Goal: Task Accomplishment & Management: Use online tool/utility

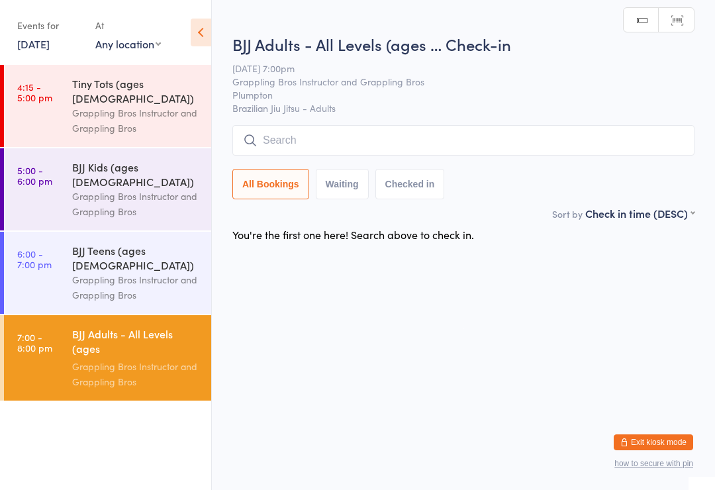
click at [373, 144] on input "search" at bounding box center [463, 140] width 462 height 30
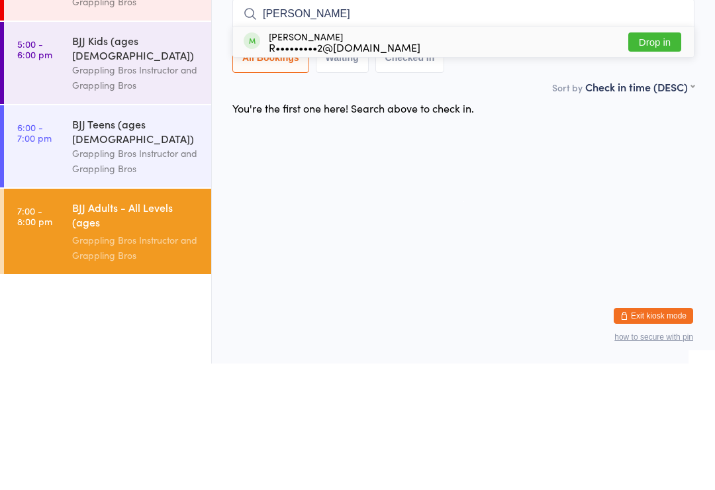
type input "[PERSON_NAME]"
click at [648, 159] on button "Drop in" at bounding box center [654, 168] width 53 height 19
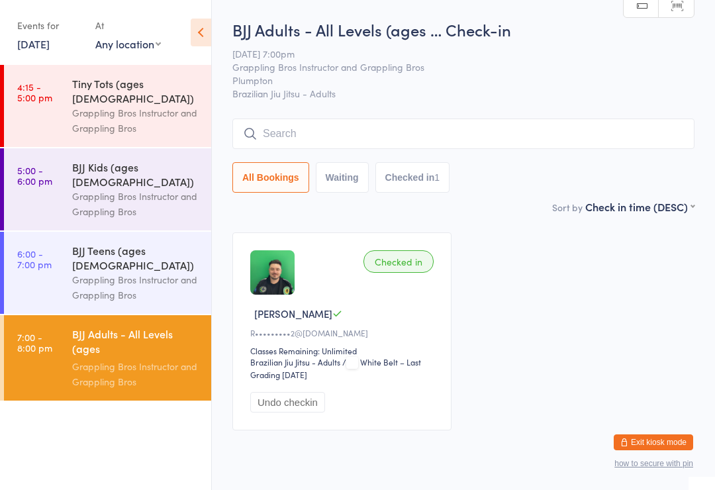
click at [290, 137] on input "search" at bounding box center [463, 133] width 462 height 30
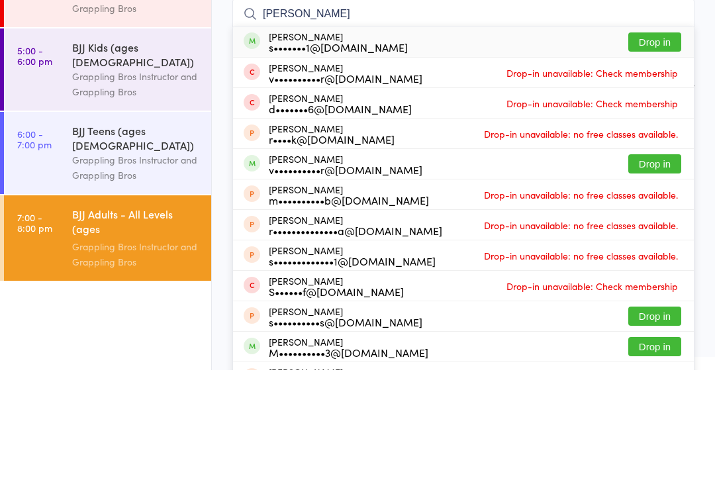
type input "[PERSON_NAME]"
click at [649, 152] on button "Drop in" at bounding box center [654, 161] width 53 height 19
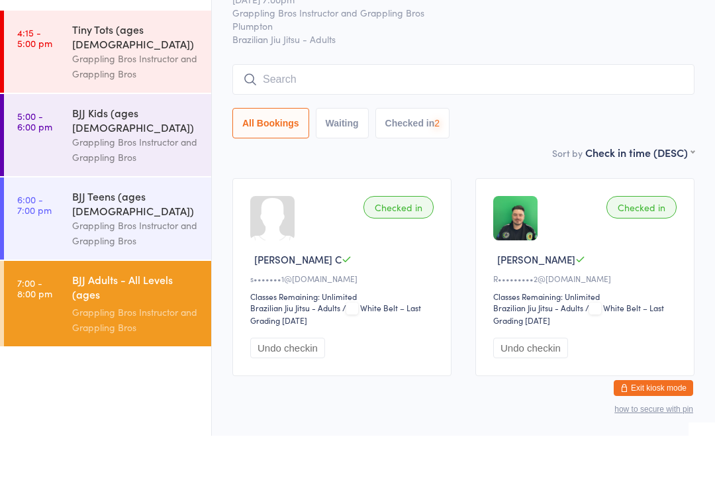
click at [379, 118] on input "search" at bounding box center [463, 133] width 462 height 30
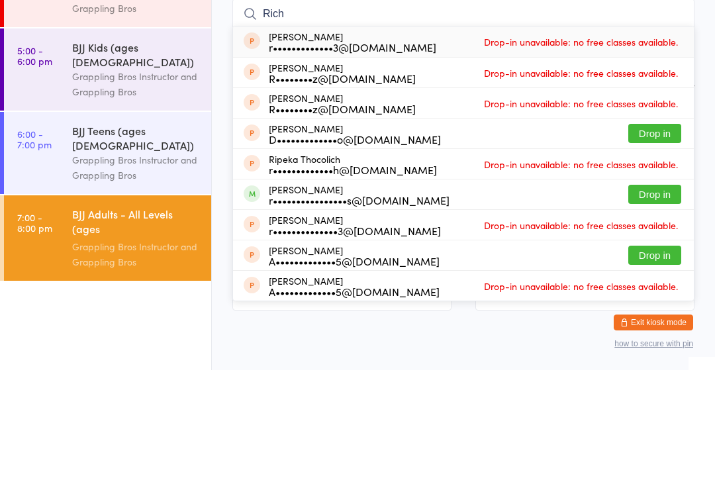
type input "Rich"
click at [649, 304] on button "Drop in" at bounding box center [654, 313] width 53 height 19
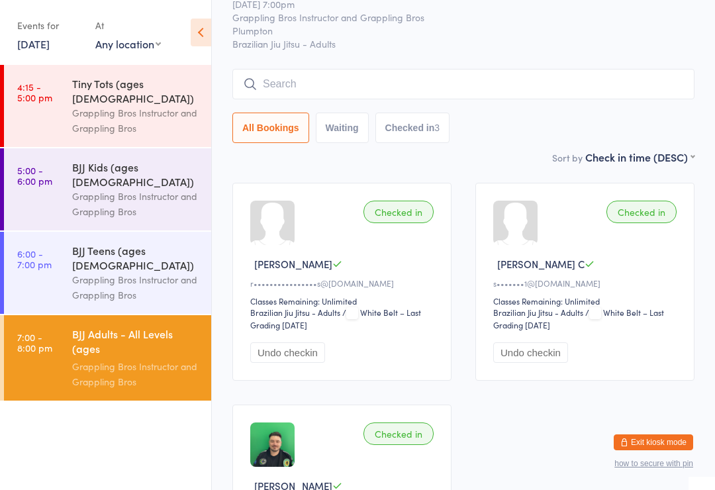
click at [288, 99] on input "search" at bounding box center [463, 84] width 462 height 30
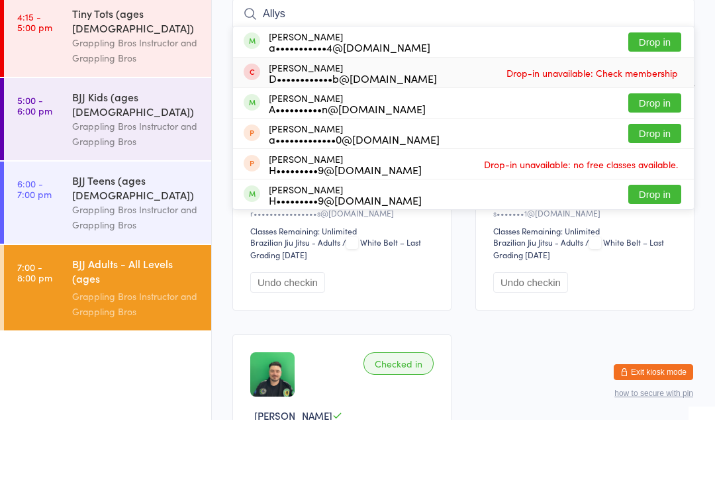
type input "Allys"
click at [646, 133] on span "Drop-in unavailable: Check membership" at bounding box center [592, 143] width 178 height 20
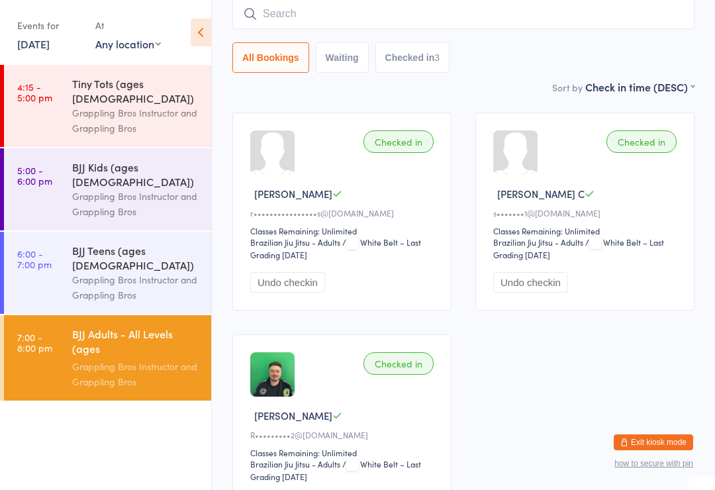
click at [363, 37] on div "All Bookings Waiting Checked in 3" at bounding box center [463, 36] width 462 height 74
click at [281, 21] on input "search" at bounding box center [463, 14] width 462 height 30
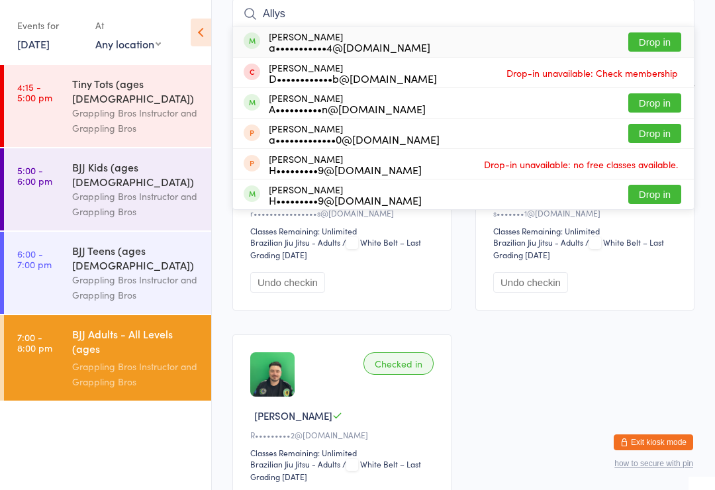
type input "Allys"
click at [640, 39] on button "Drop in" at bounding box center [654, 41] width 53 height 19
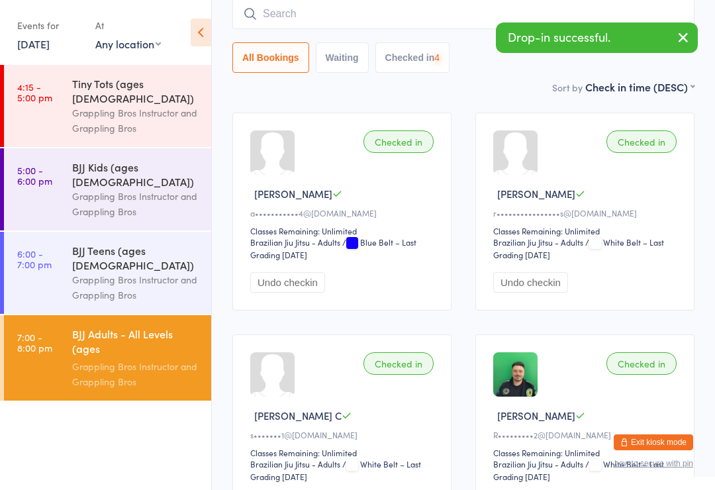
click at [315, 26] on input "search" at bounding box center [463, 14] width 462 height 30
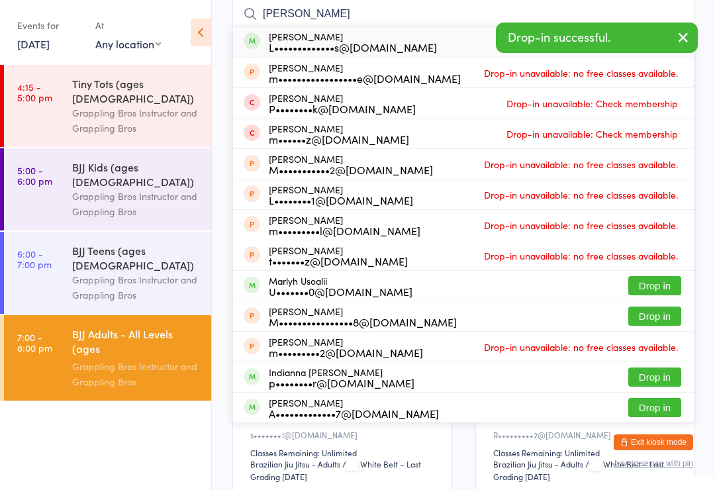
click at [684, 36] on icon "button" at bounding box center [683, 37] width 16 height 17
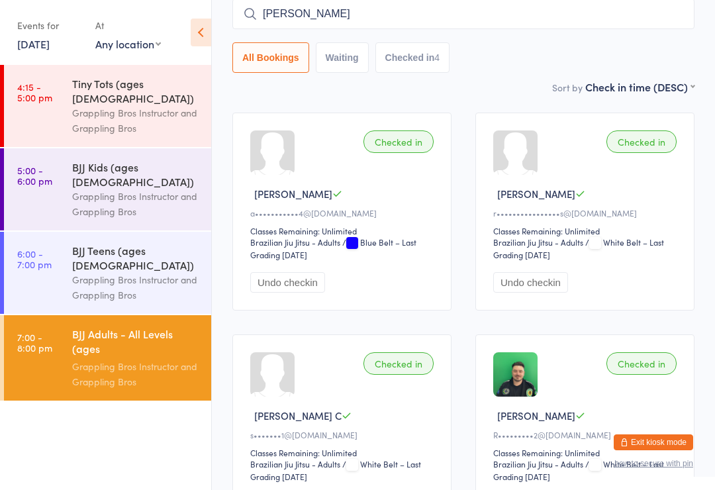
click at [347, 24] on input "[PERSON_NAME]" at bounding box center [463, 14] width 462 height 30
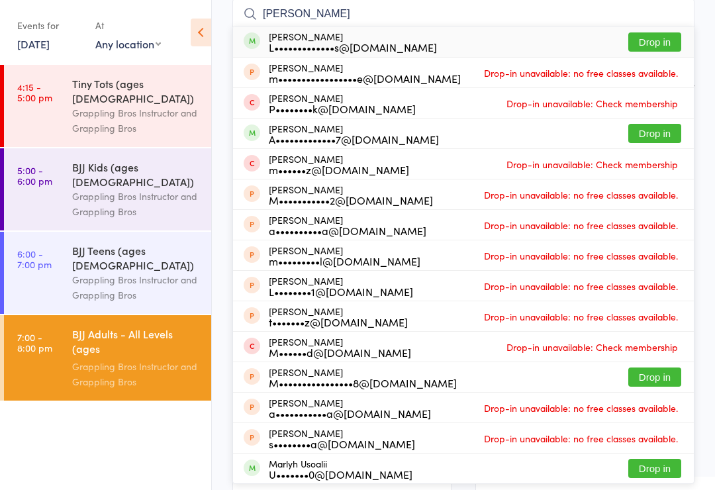
type input "[PERSON_NAME]"
click at [637, 37] on button "Drop in" at bounding box center [654, 41] width 53 height 19
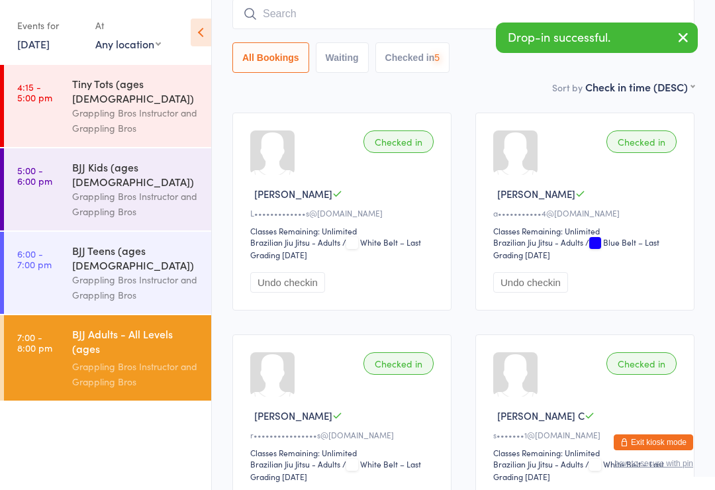
click at [328, 26] on input "search" at bounding box center [463, 14] width 462 height 30
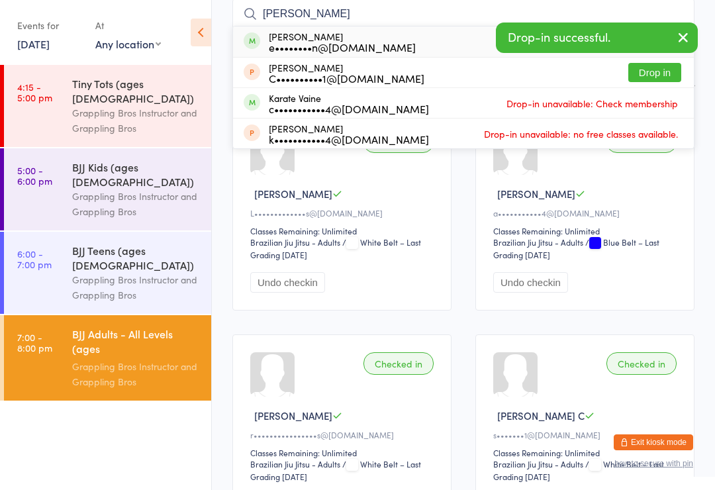
click at [682, 38] on icon "button" at bounding box center [683, 37] width 16 height 17
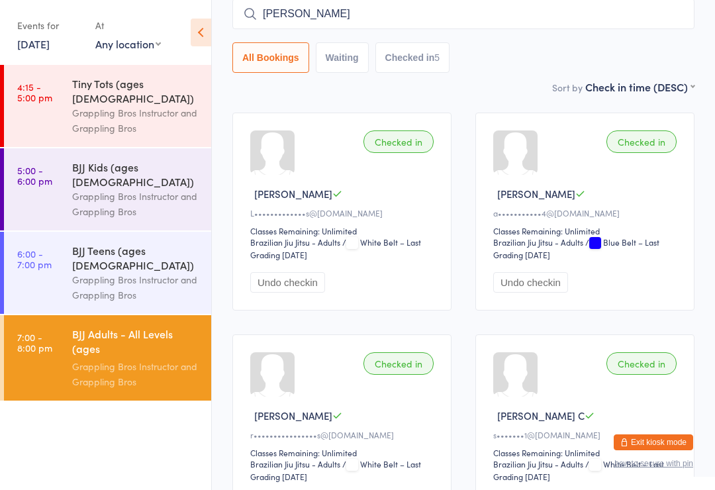
click at [387, 22] on input "[PERSON_NAME]" at bounding box center [463, 14] width 462 height 30
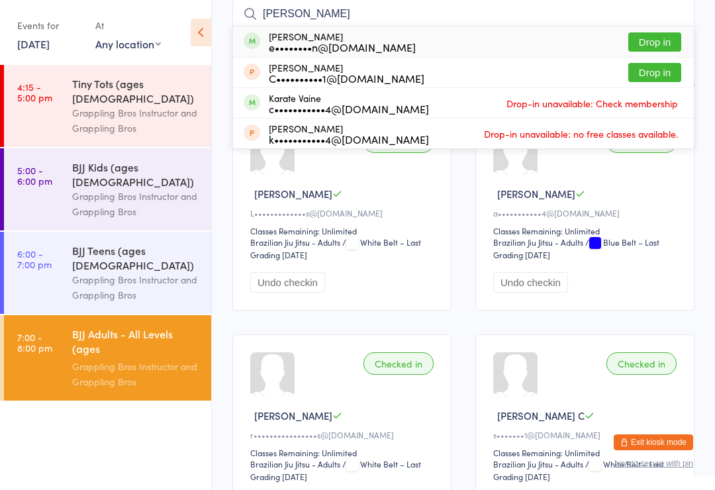
type input "[PERSON_NAME]"
click at [641, 43] on button "Drop in" at bounding box center [654, 41] width 53 height 19
